Goal: Task Accomplishment & Management: Use online tool/utility

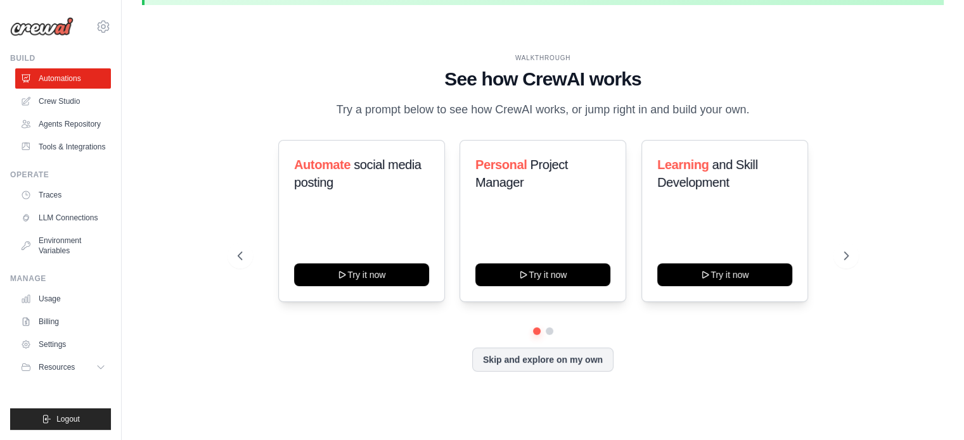
scroll to position [44, 0]
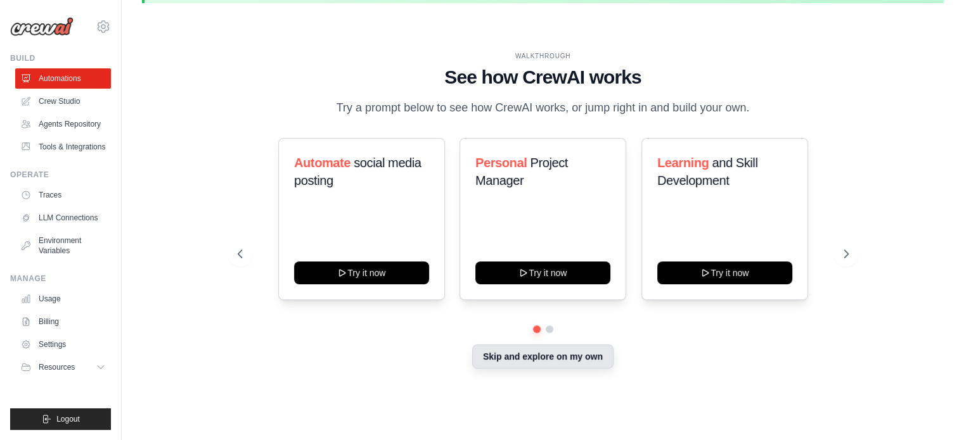
click at [514, 354] on button "Skip and explore on my own" at bounding box center [542, 357] width 141 height 24
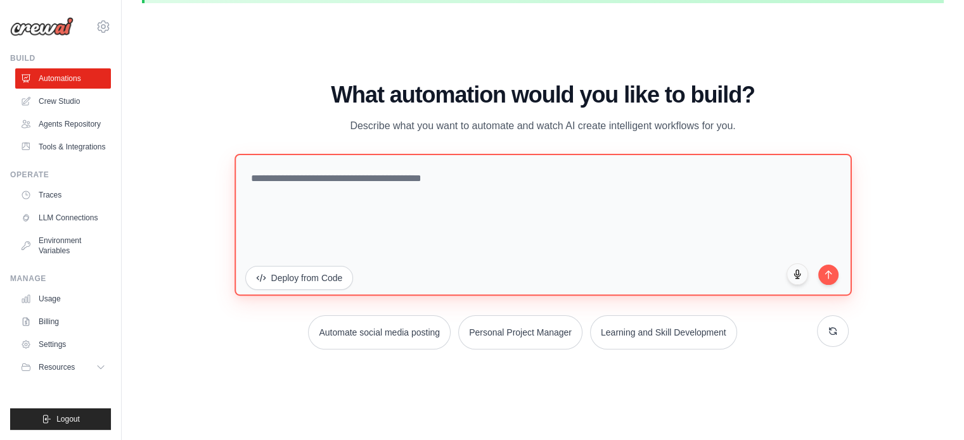
click at [380, 186] on textarea at bounding box center [542, 224] width 617 height 142
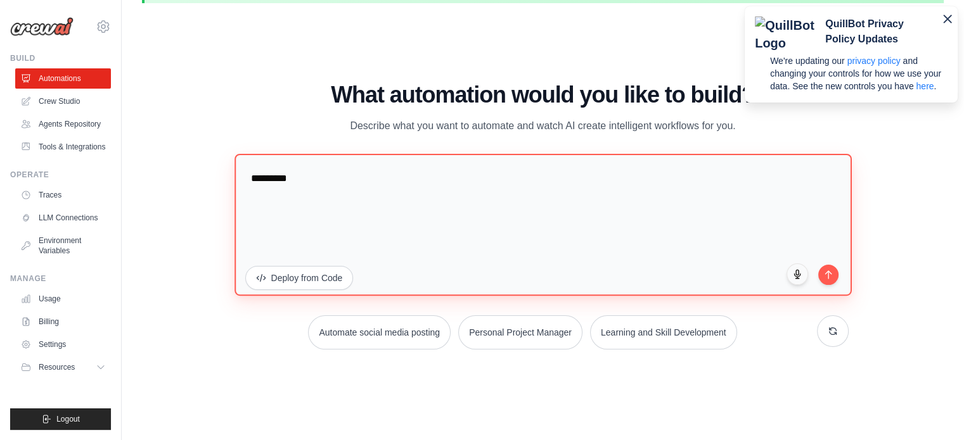
drag, startPoint x: 304, startPoint y: 181, endPoint x: 203, endPoint y: 179, distance: 100.8
click at [203, 179] on div "WALKTHROUGH See how [PERSON_NAME] works Try a prompt below to see how [PERSON_N…" at bounding box center [542, 220] width 801 height 415
paste textarea "**********"
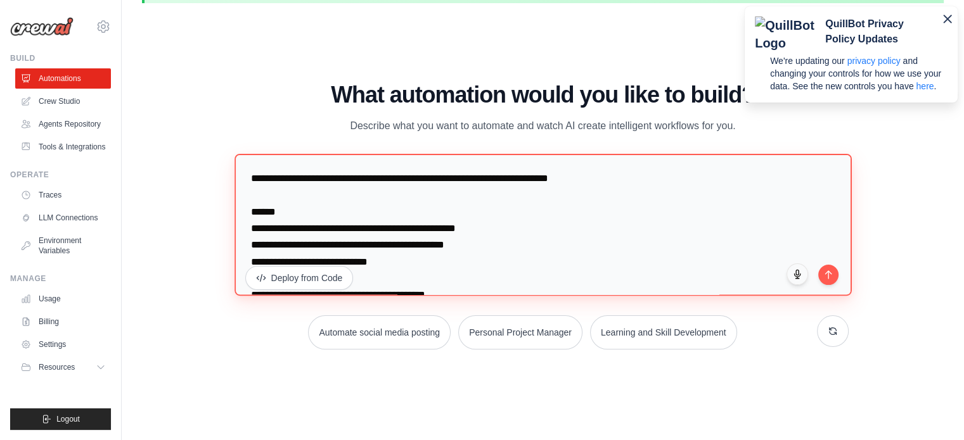
scroll to position [253, 0]
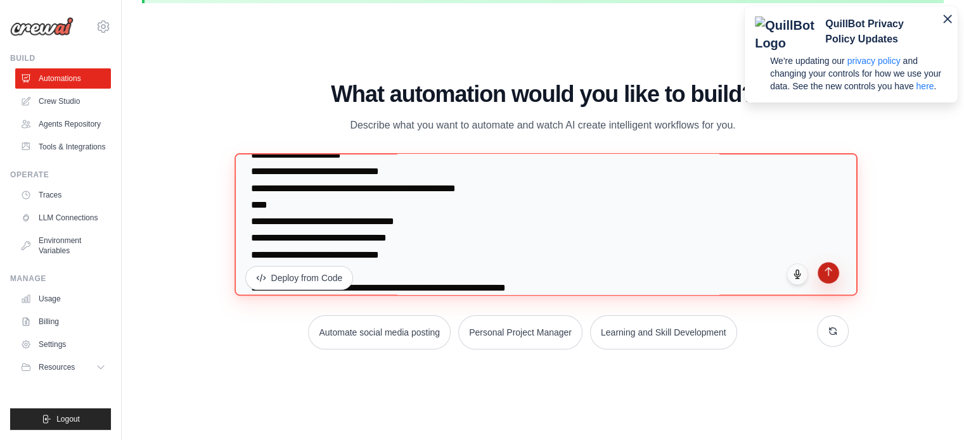
type textarea "**********"
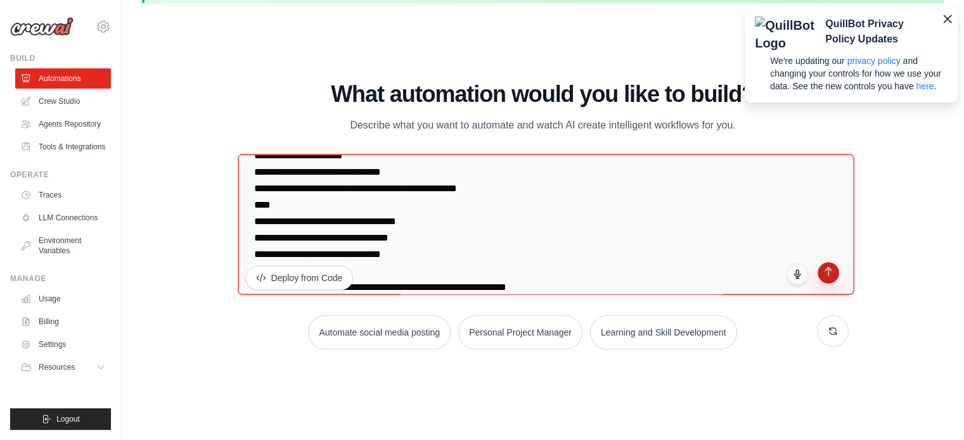
click at [834, 272] on button "submit" at bounding box center [828, 273] width 22 height 22
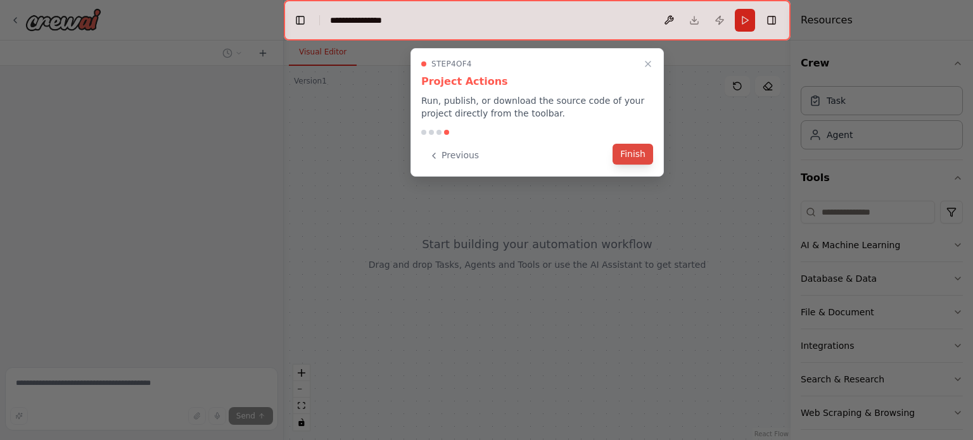
click at [639, 156] on button "Finish" at bounding box center [633, 154] width 41 height 21
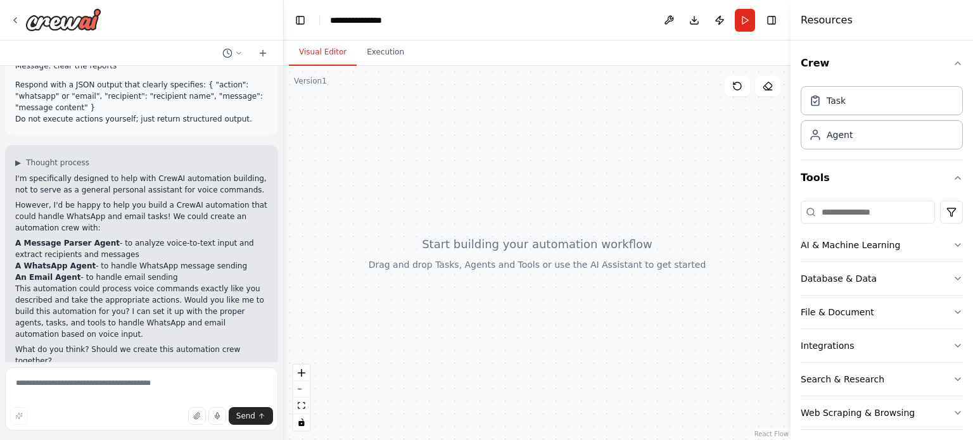
scroll to position [220, 0]
